Goal: Task Accomplishment & Management: Use online tool/utility

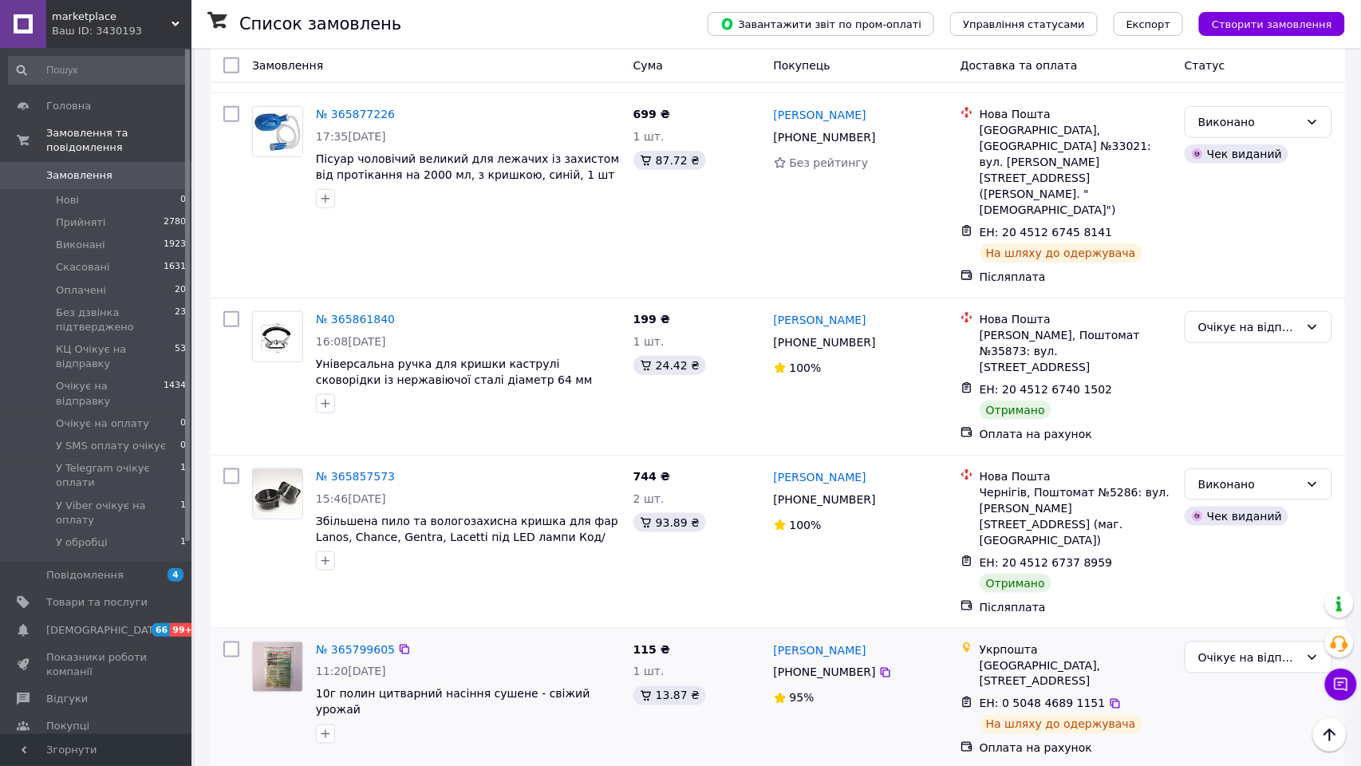
scroll to position [2391, 0]
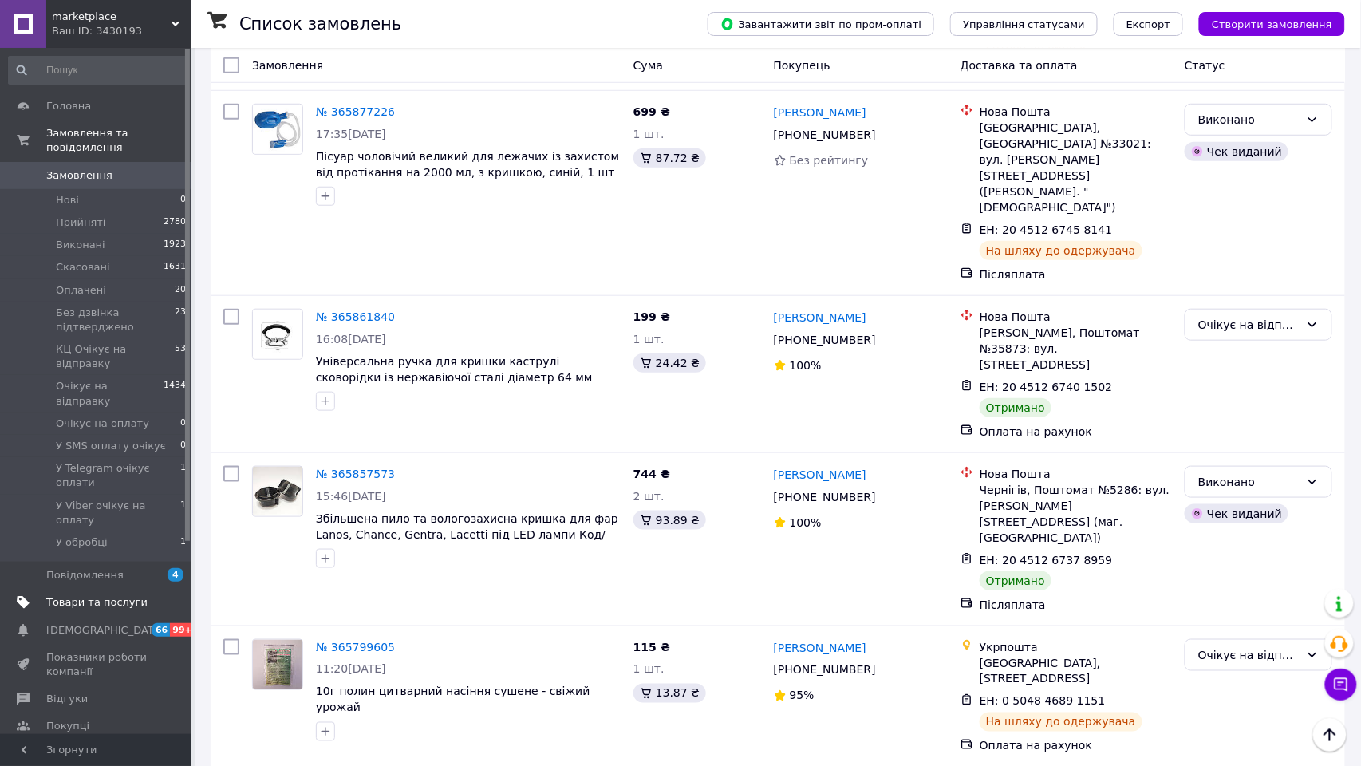
click at [107, 610] on span "Товари та послуги" at bounding box center [96, 602] width 101 height 14
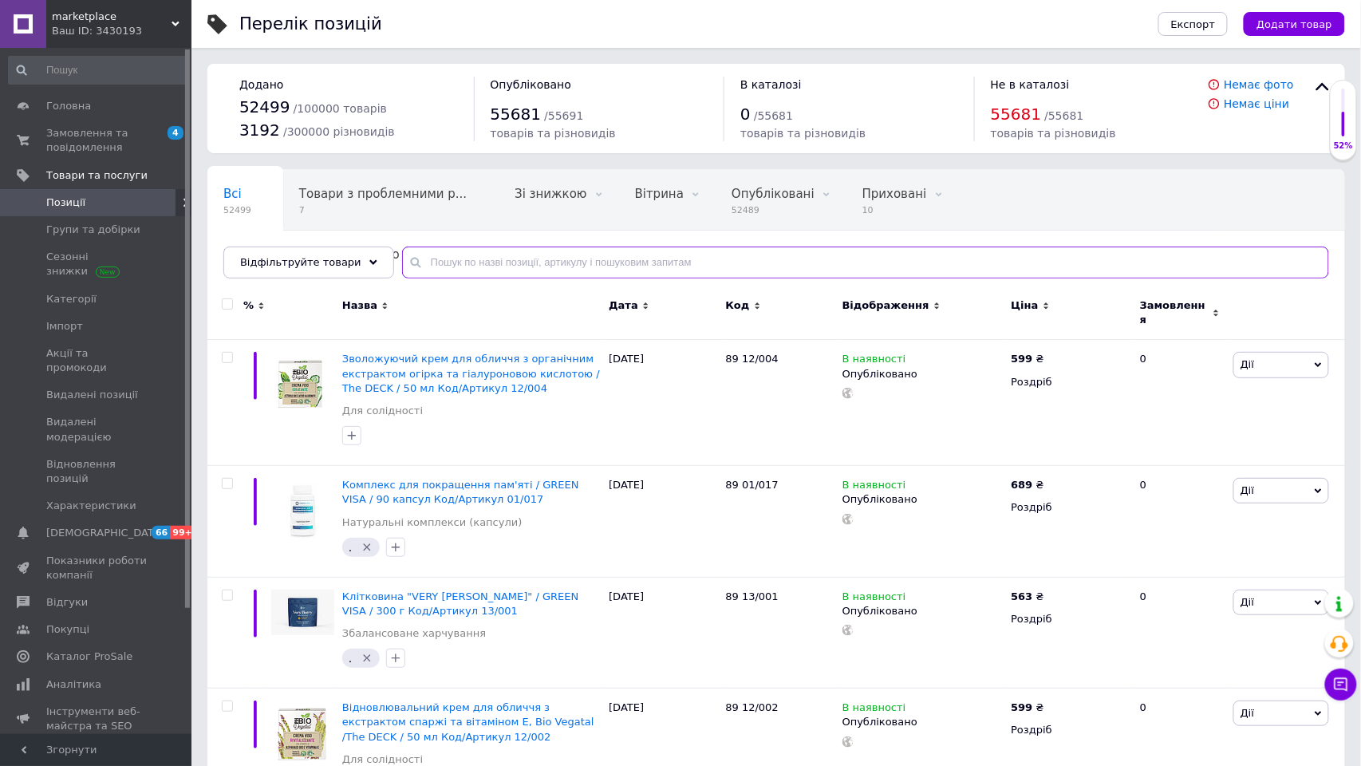
click at [552, 263] on input "text" at bounding box center [865, 263] width 927 height 32
paste input "Подушка садова ENGTOFTEN пісочний Код/Артикул 3725140"
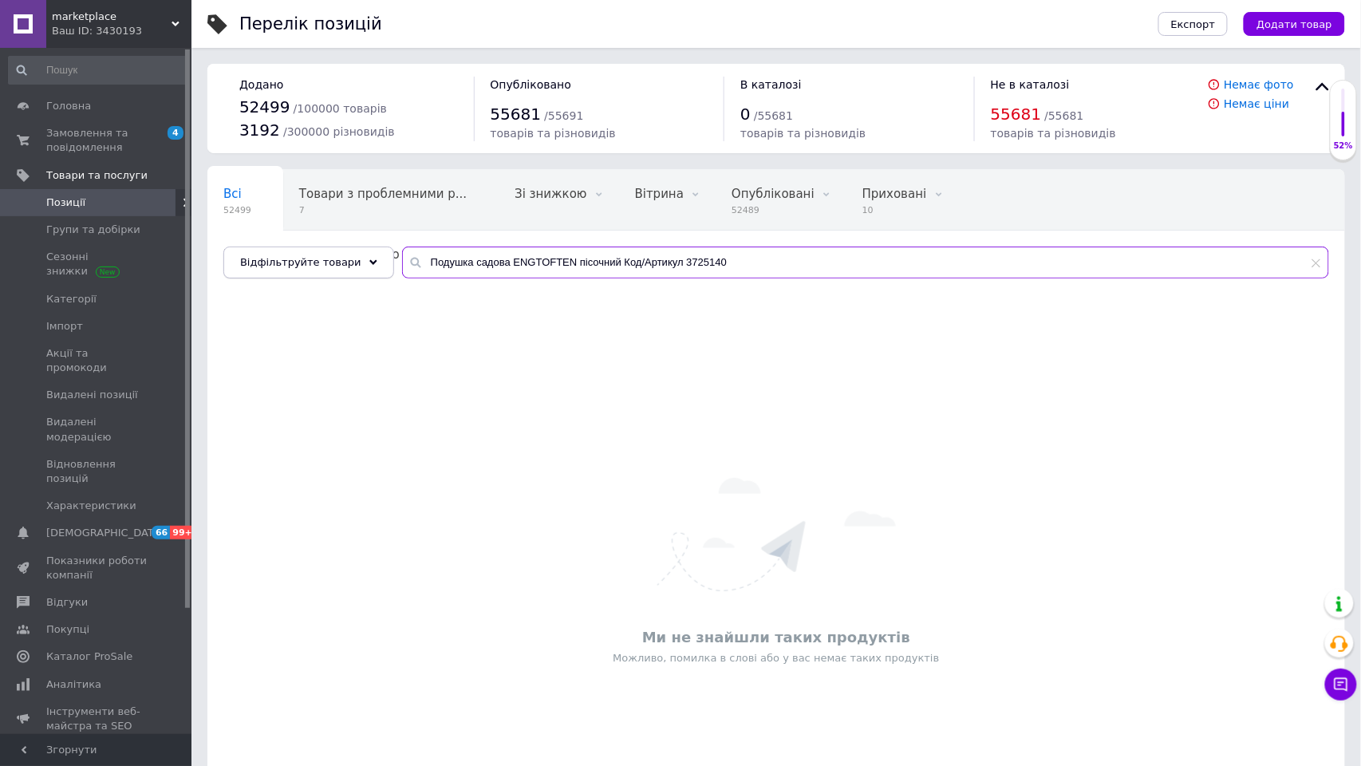
drag, startPoint x: 686, startPoint y: 263, endPoint x: 381, endPoint y: 262, distance: 305.6
click at [377, 262] on div "Відфільтруйте товари Подушка садова ENGTOFTEN пісочний Код/Артикул 3725140" at bounding box center [776, 263] width 1106 height 32
click at [431, 262] on input "3725140" at bounding box center [865, 263] width 927 height 32
paste input "Вафельні трубочки з начинкою «Cannoli mix» 500г. Код/Артикул вафельні трубочки"
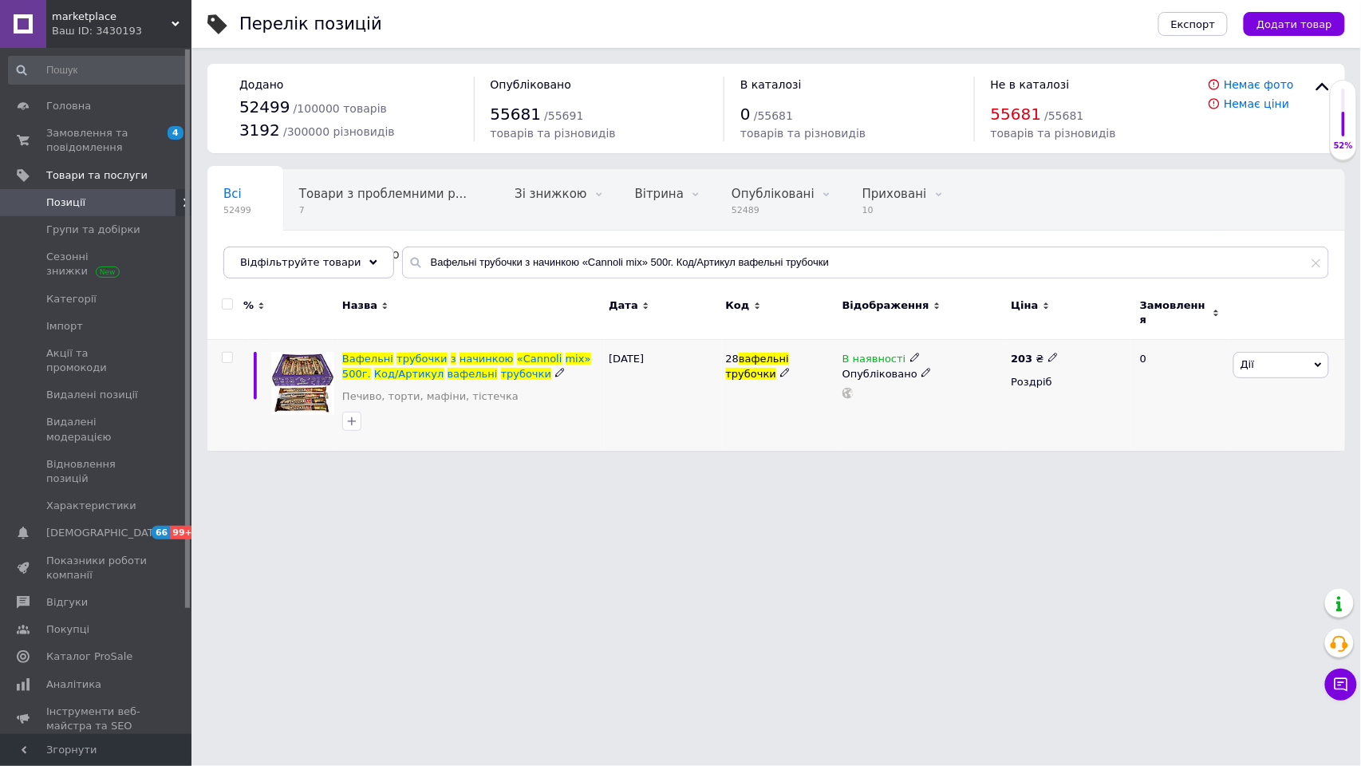
click at [910, 353] on icon at bounding box center [915, 358] width 10 height 10
click at [984, 359] on li "Немає в наявності" at bounding box center [1008, 369] width 152 height 22
click at [953, 467] on html "marketplace Ваш ID: 3430193 Сайт marketplace Кабінет покупця Перевірити стан си…" at bounding box center [680, 233] width 1361 height 467
drag, startPoint x: 846, startPoint y: 262, endPoint x: 413, endPoint y: 260, distance: 433.2
click at [413, 259] on div "Вафельні трубочки з начинкою «Cannoli mix» 500г. Код/Артикул вафельні трубочки" at bounding box center [865, 263] width 927 height 32
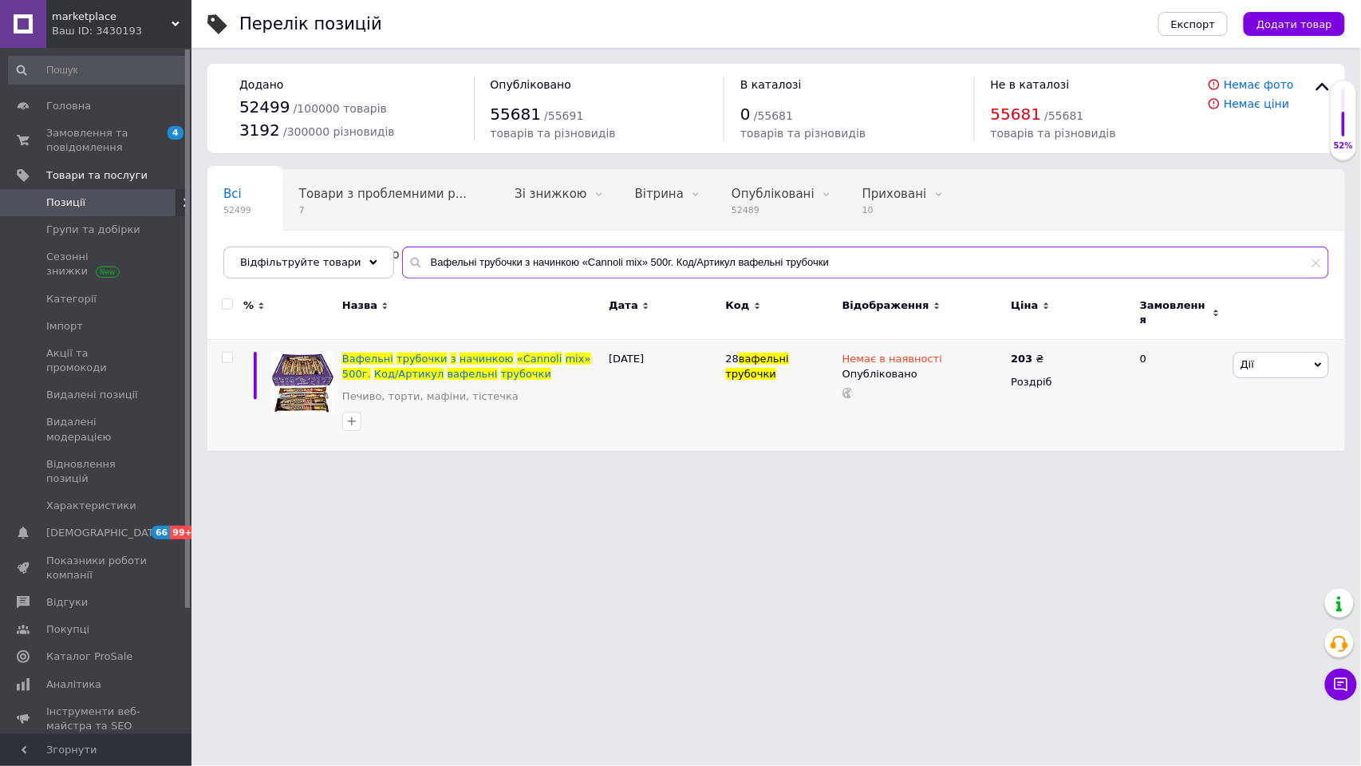
paste input "40_123"
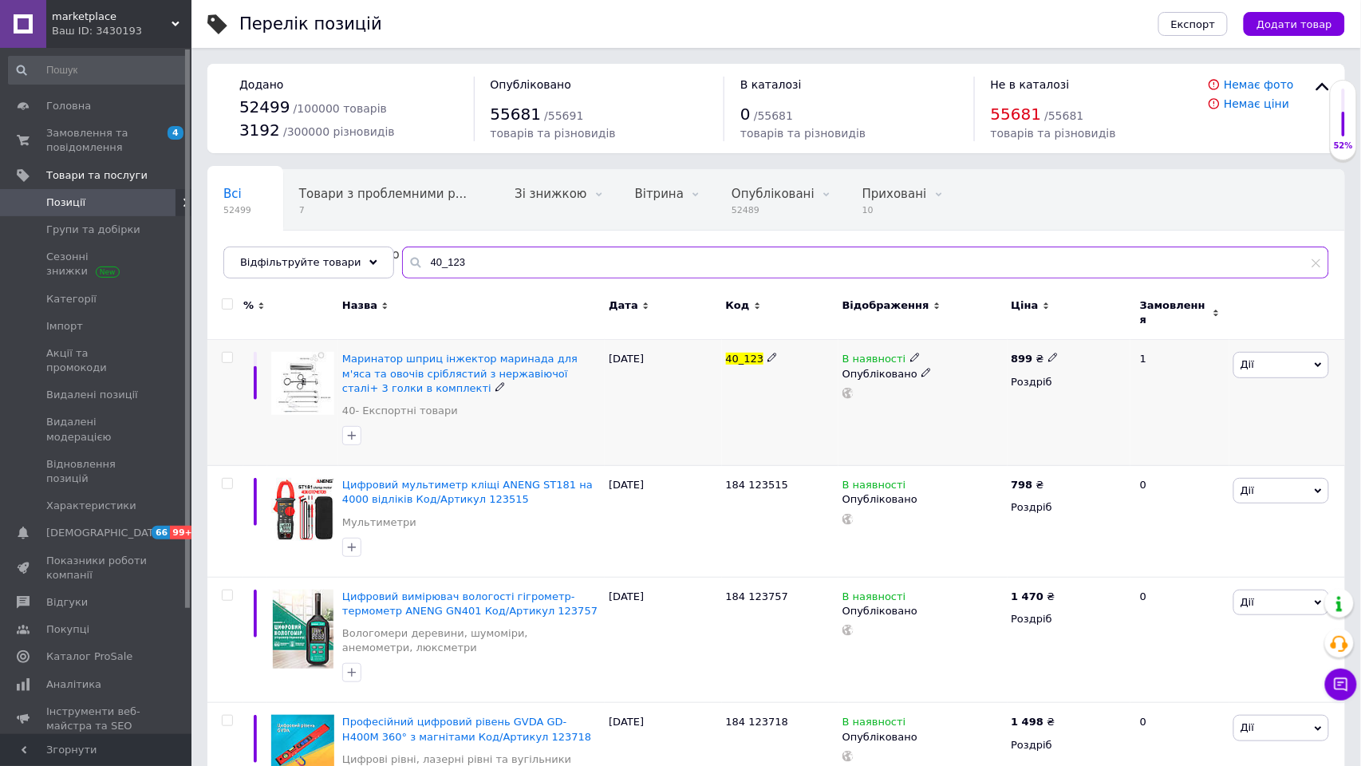
type input "40_123"
click at [913, 353] on icon at bounding box center [915, 358] width 10 height 10
click at [980, 368] on li "Немає в наявності" at bounding box center [1008, 369] width 152 height 22
click at [742, 390] on div "40_123" at bounding box center [780, 403] width 116 height 126
